Goal: Check status: Check status

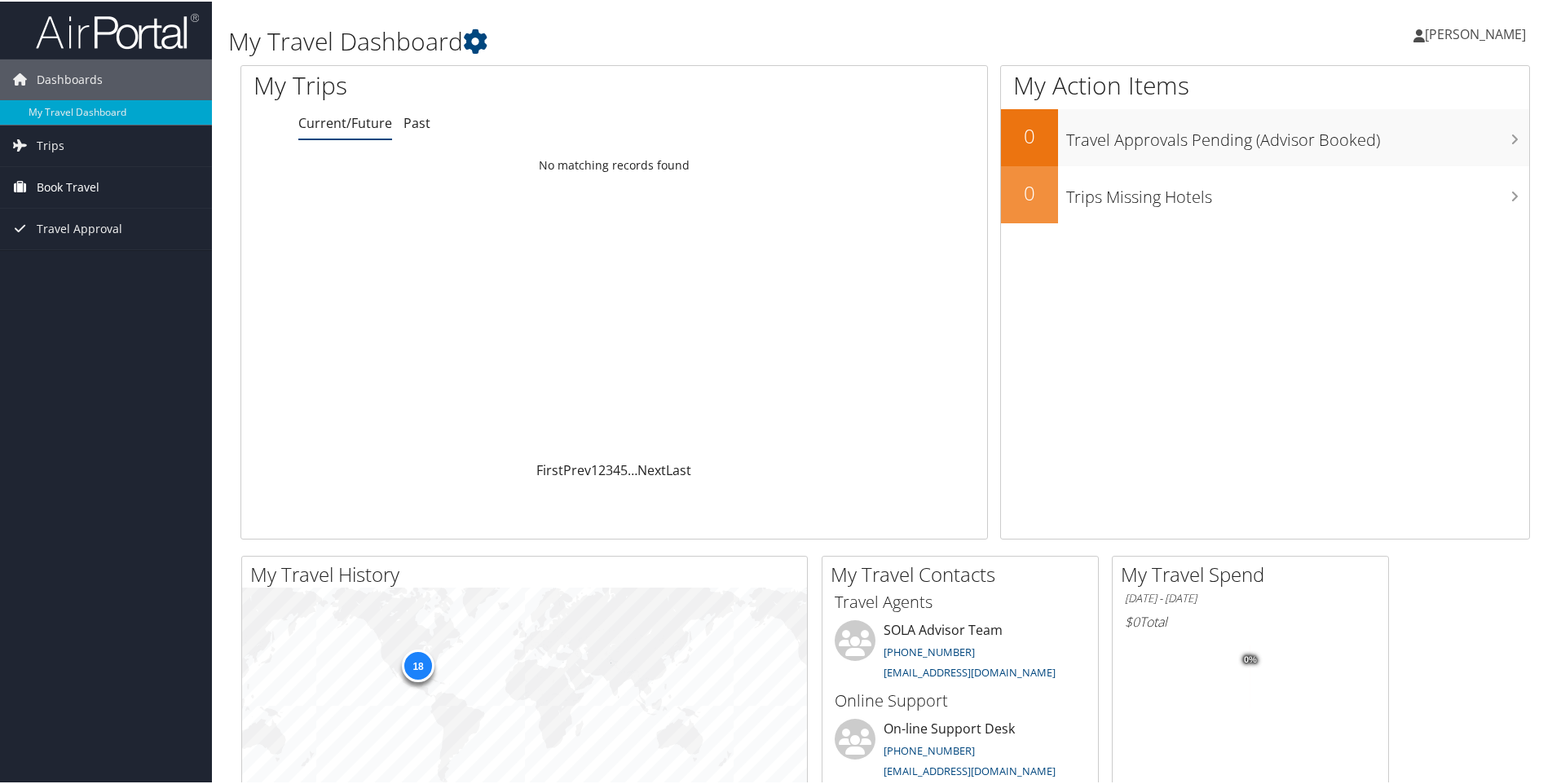
click at [51, 190] on span "Book Travel" at bounding box center [68, 186] width 63 height 41
click at [79, 235] on link "Book/Manage Online Trips" at bounding box center [105, 242] width 212 height 24
click at [77, 273] on span "Travel Approval" at bounding box center [80, 276] width 86 height 41
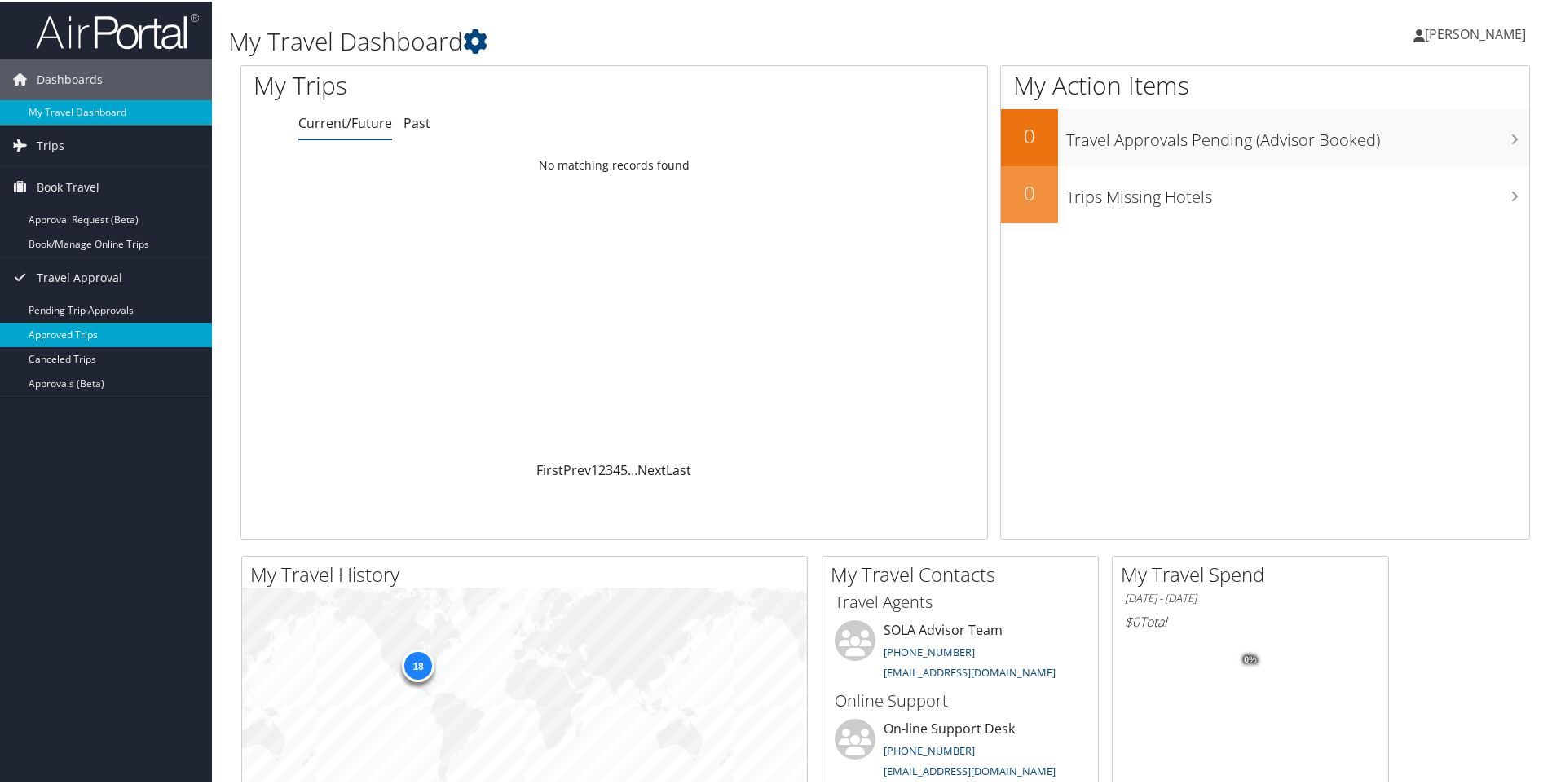
click at [77, 330] on link "Approved Trips" at bounding box center [105, 333] width 212 height 24
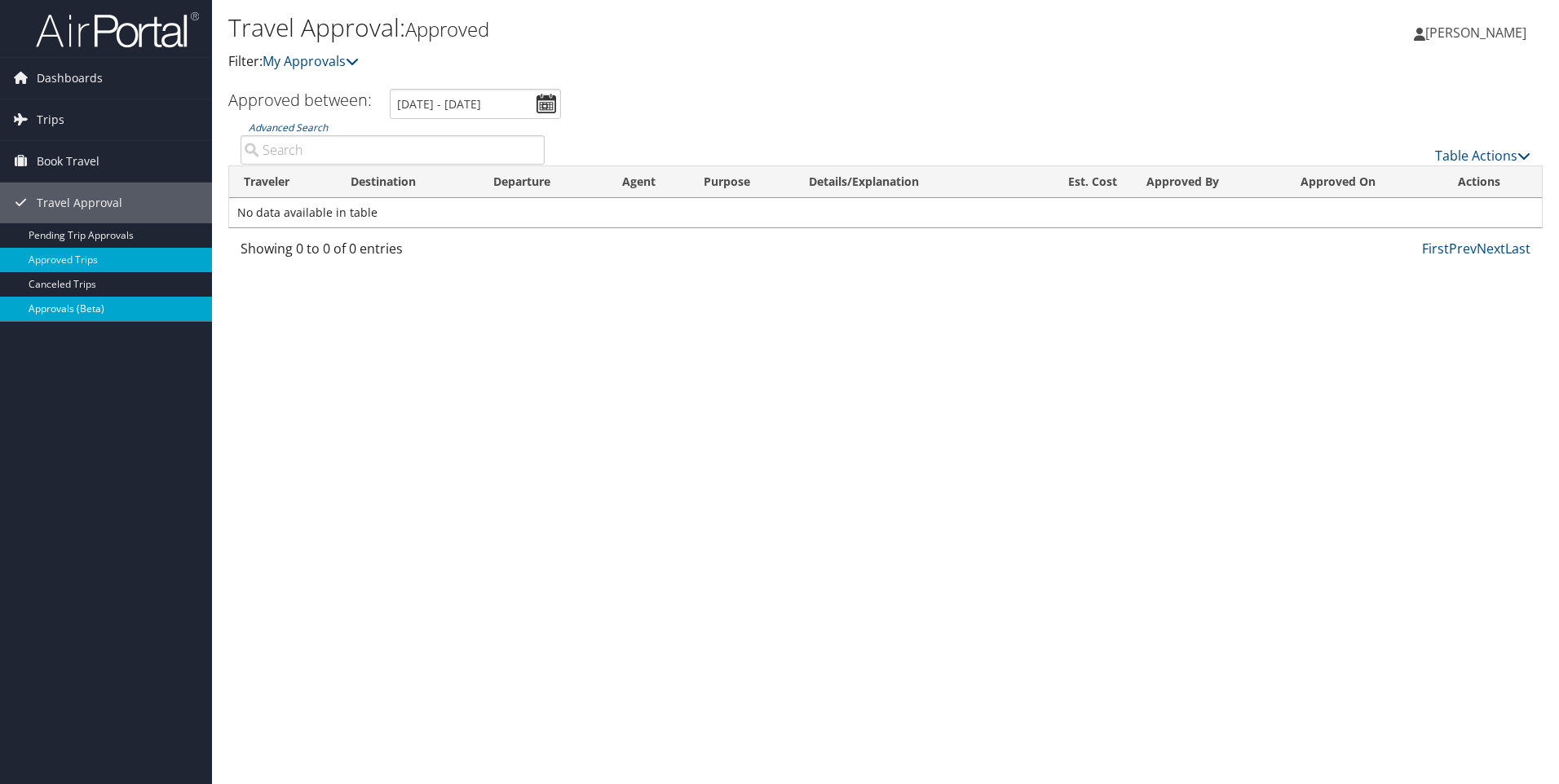
click at [80, 313] on link "Approvals (Beta)" at bounding box center [106, 308] width 212 height 24
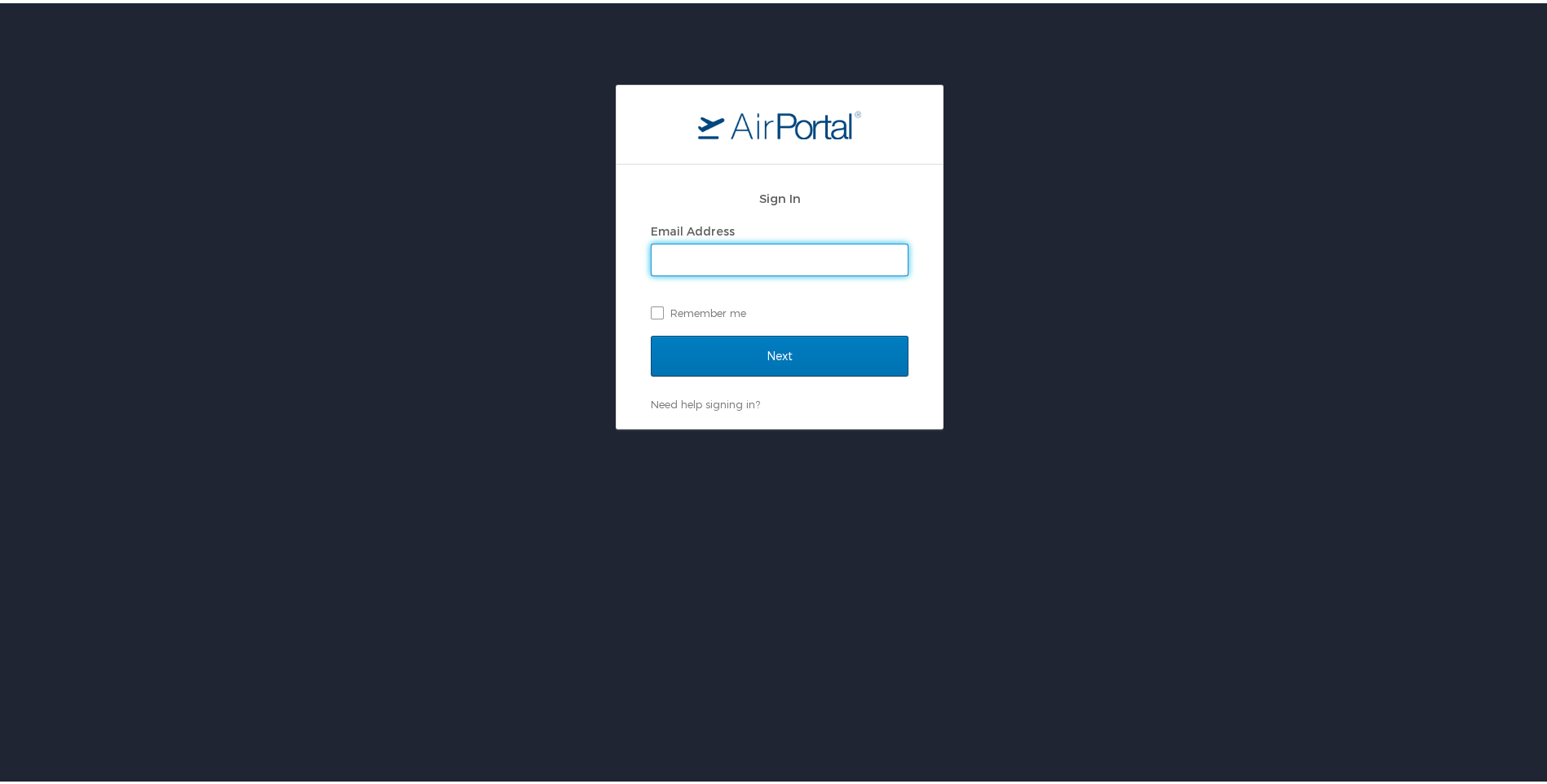
click at [701, 261] on input "Email Address" at bounding box center [779, 257] width 256 height 31
type input "myrajiromero@ladelta.edu"
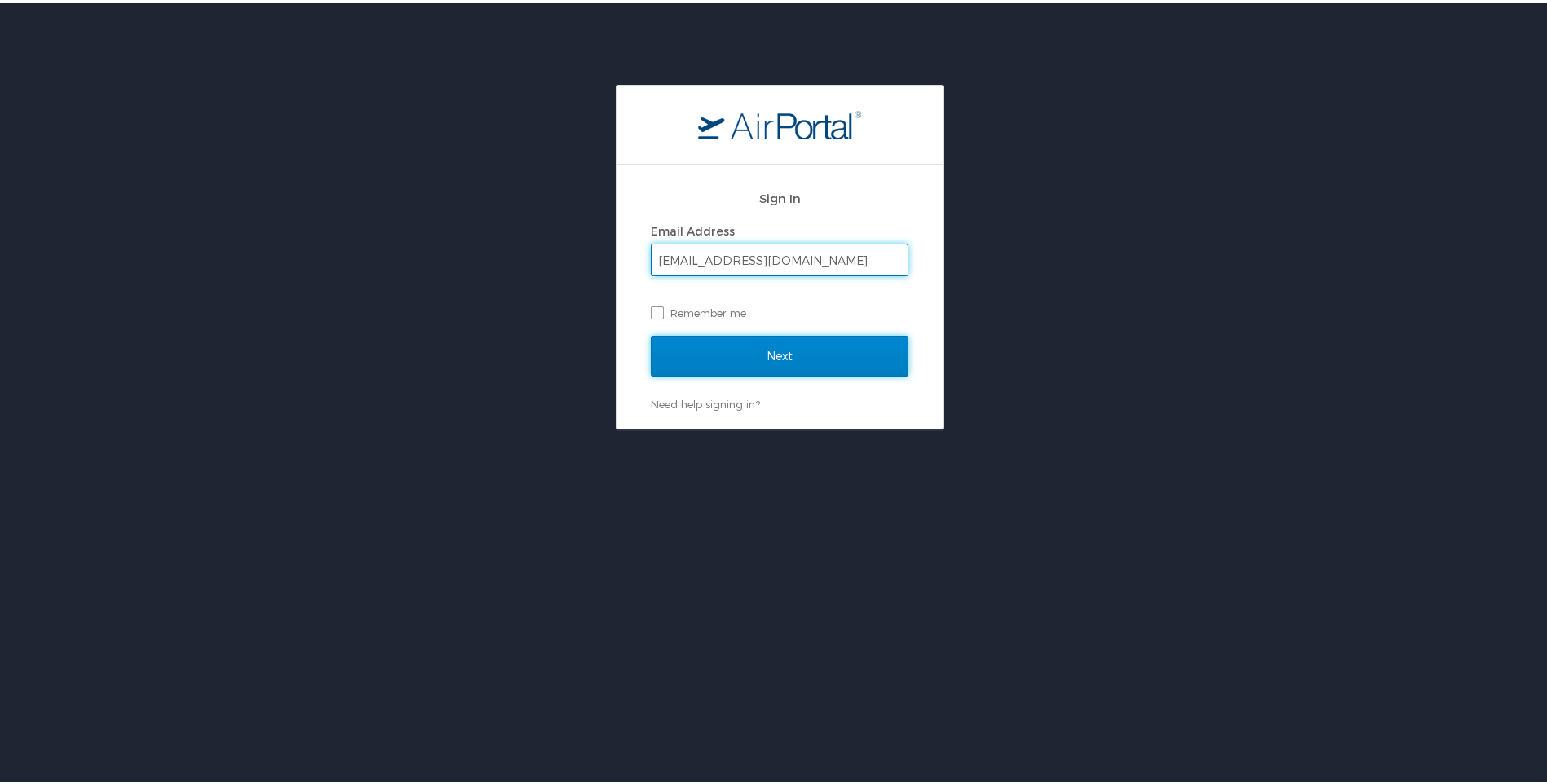
click at [745, 358] on input "Next" at bounding box center [780, 353] width 258 height 41
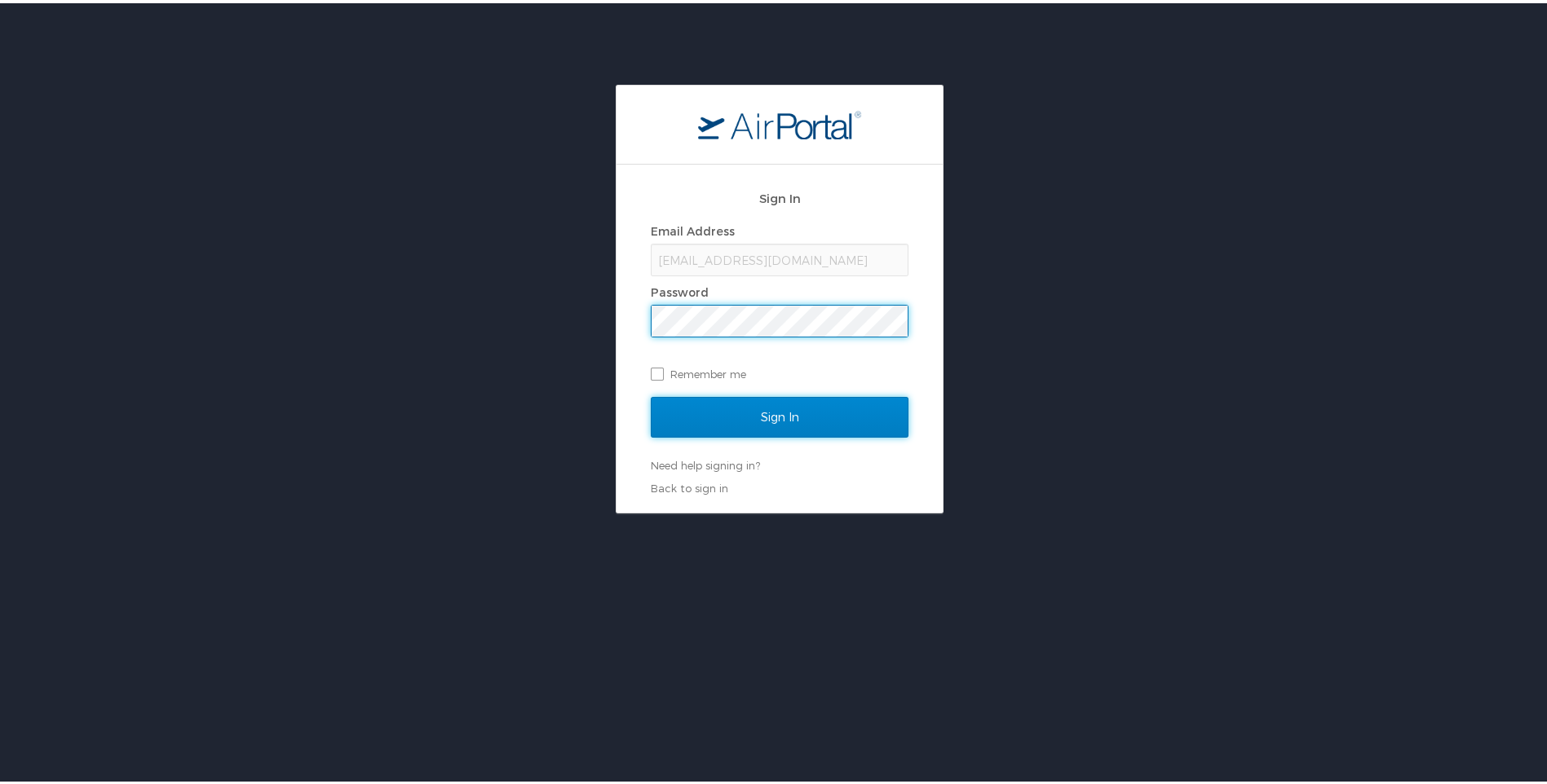
click at [793, 410] on input "Sign In" at bounding box center [780, 414] width 258 height 41
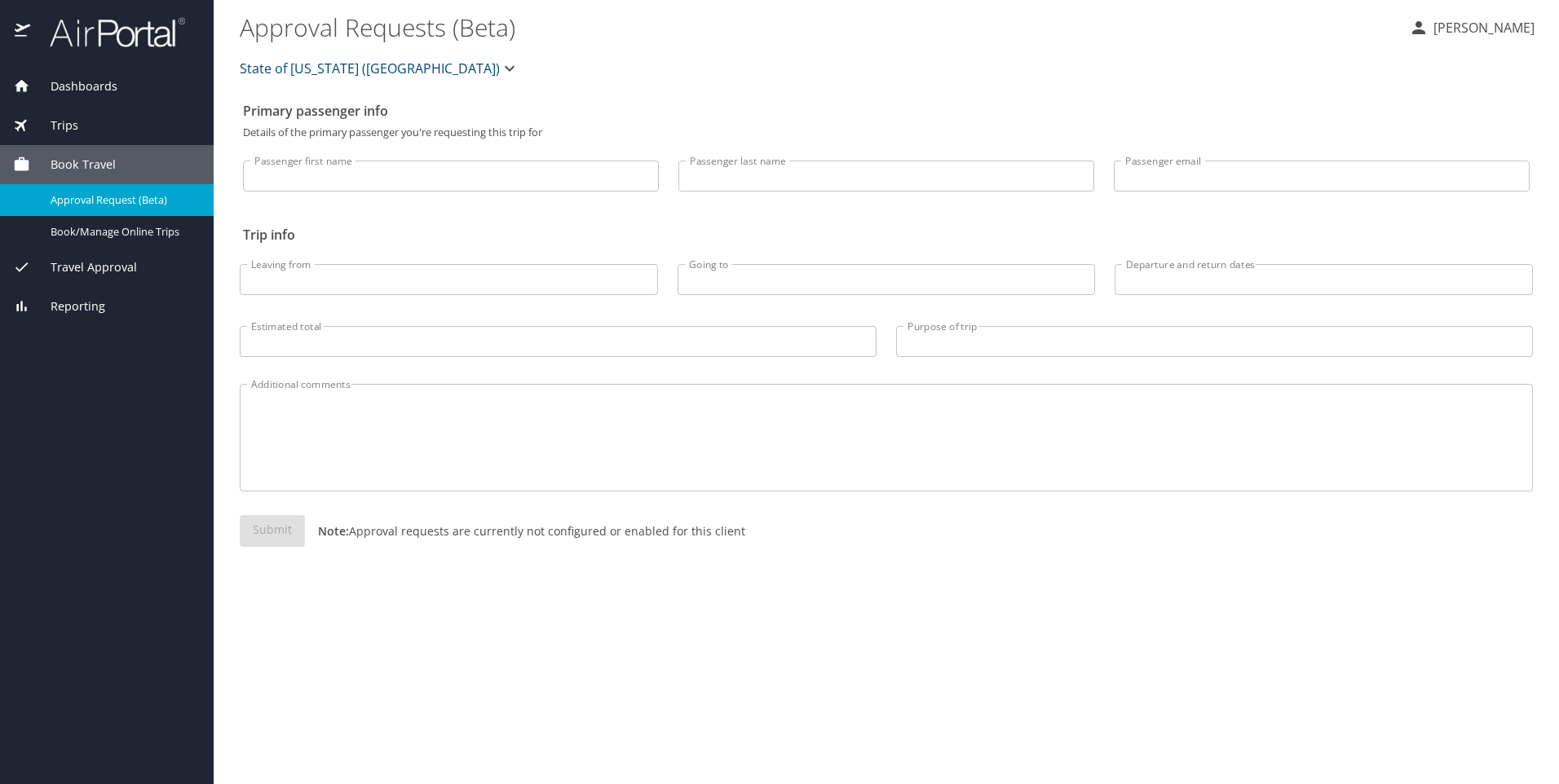
click at [110, 259] on span "Travel Approval" at bounding box center [83, 267] width 106 height 18
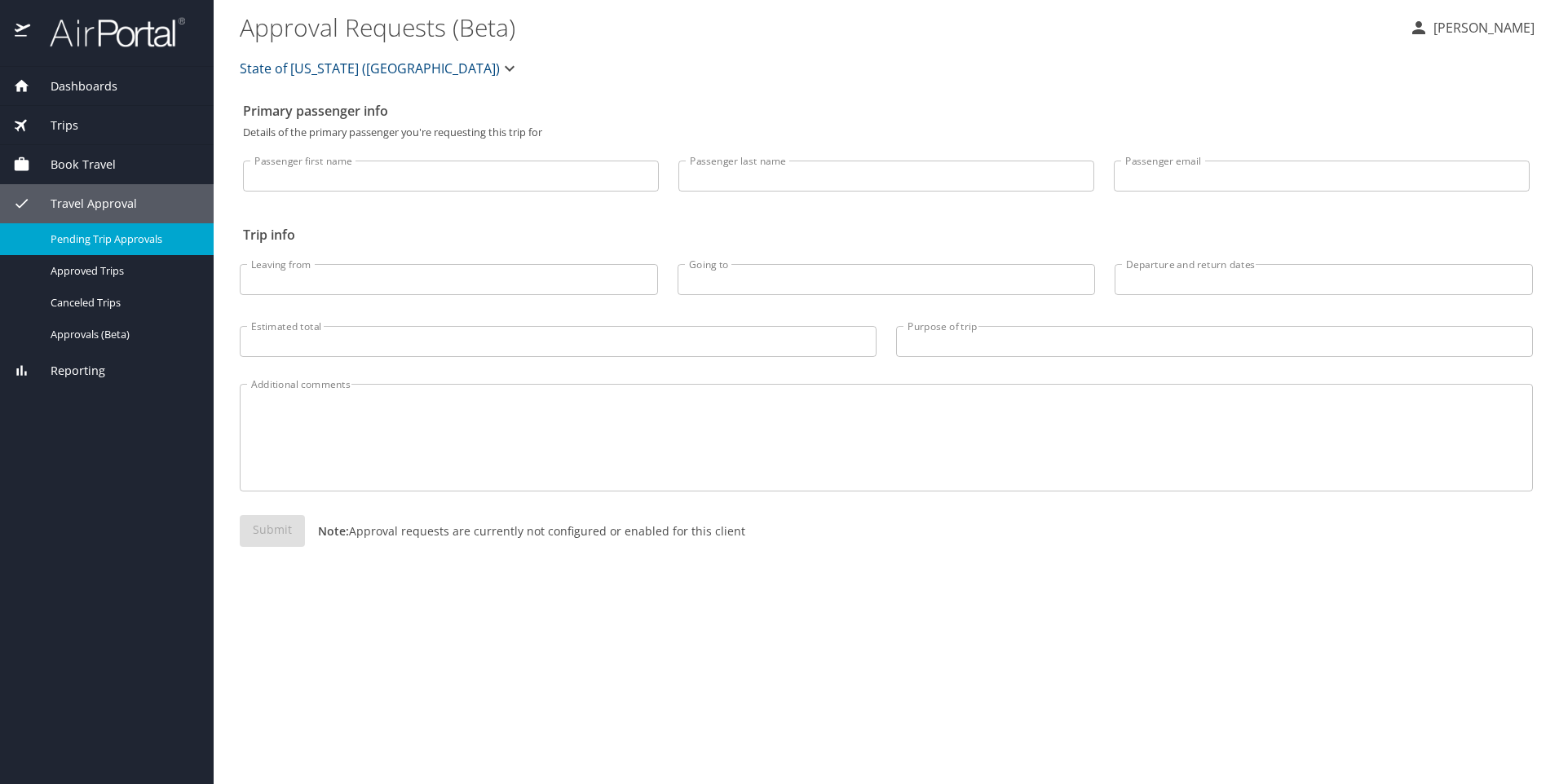
click at [138, 244] on span "Pending Trip Approvals" at bounding box center [123, 239] width 143 height 15
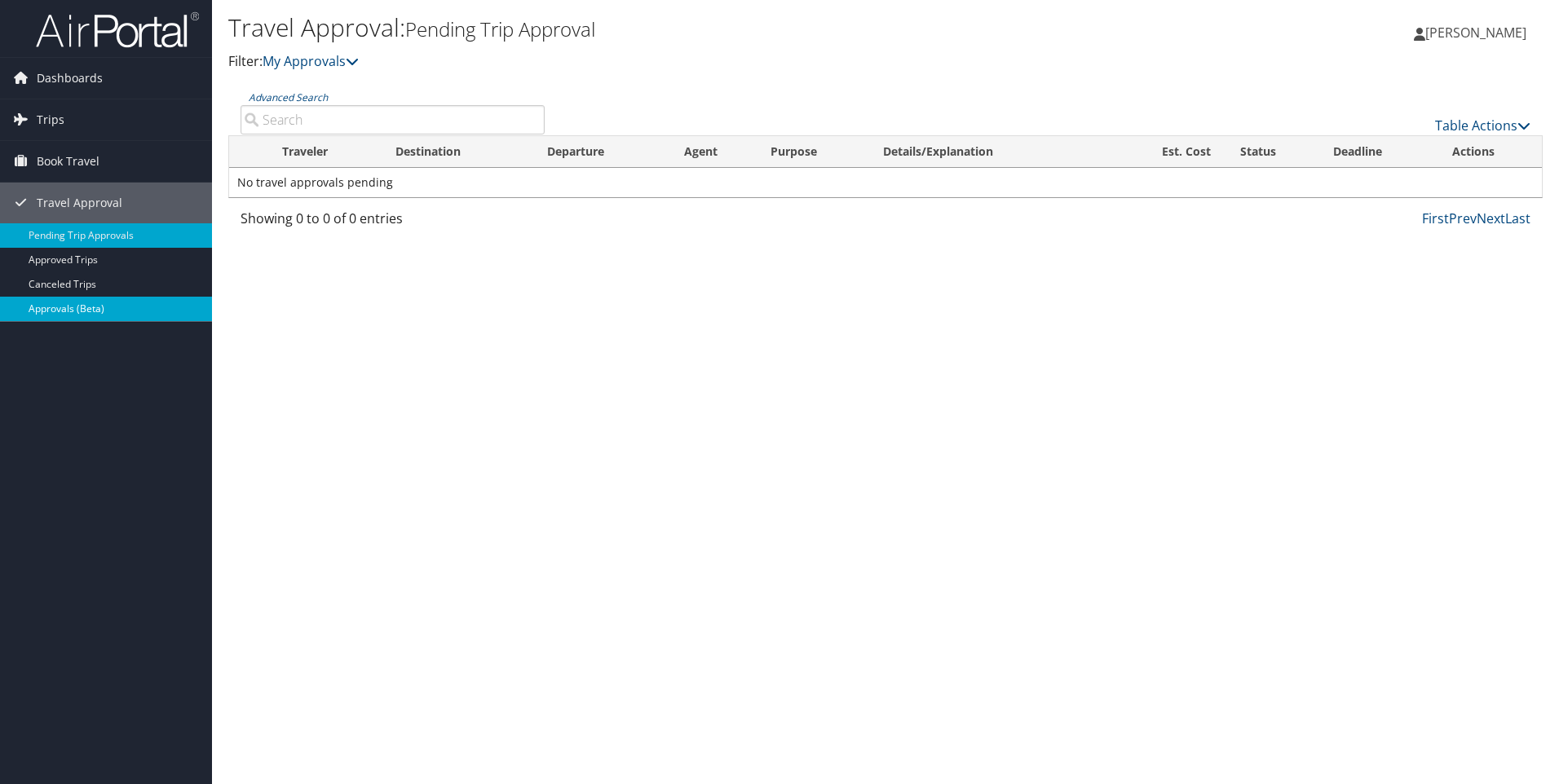
click at [97, 303] on link "Approvals (Beta)" at bounding box center [106, 308] width 212 height 24
